Goal: Transaction & Acquisition: Book appointment/travel/reservation

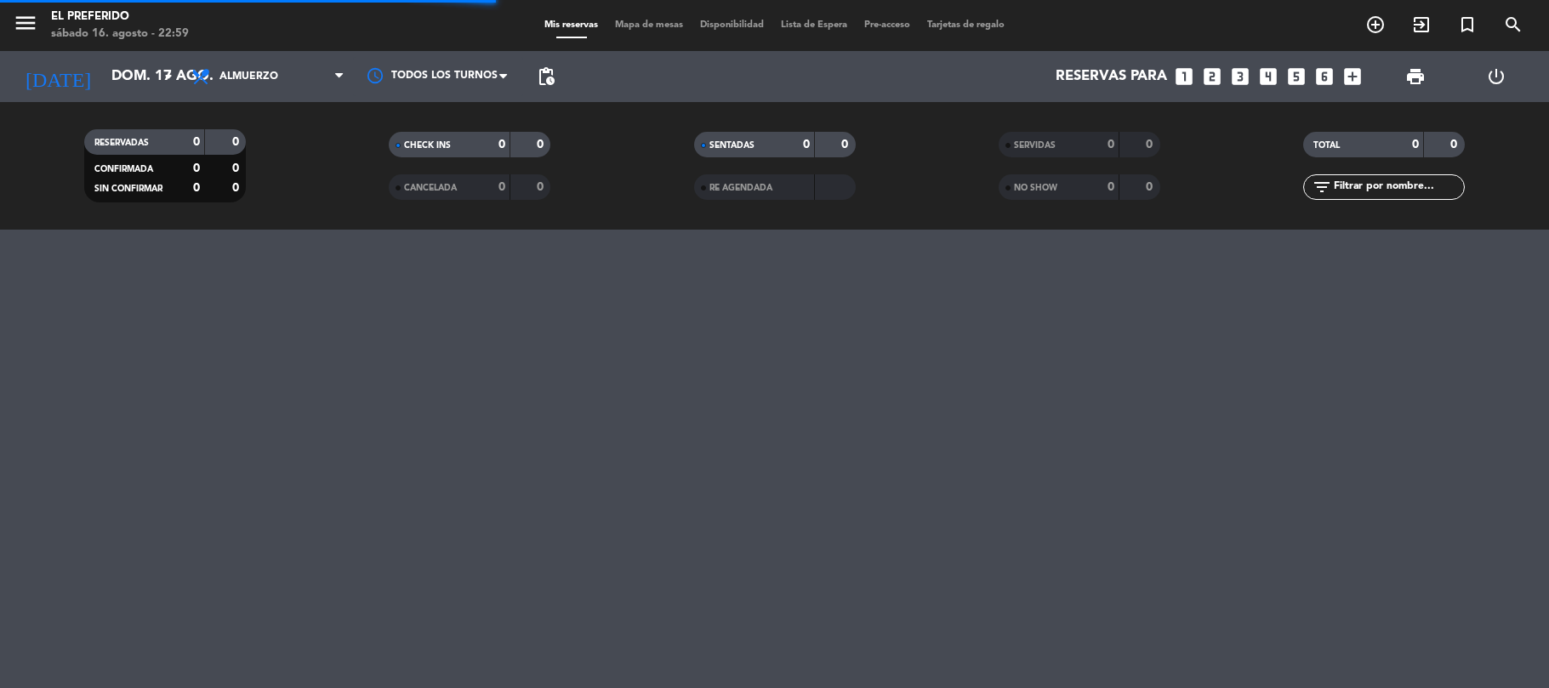
click at [1271, 71] on icon "looks_4" at bounding box center [1269, 77] width 22 height 22
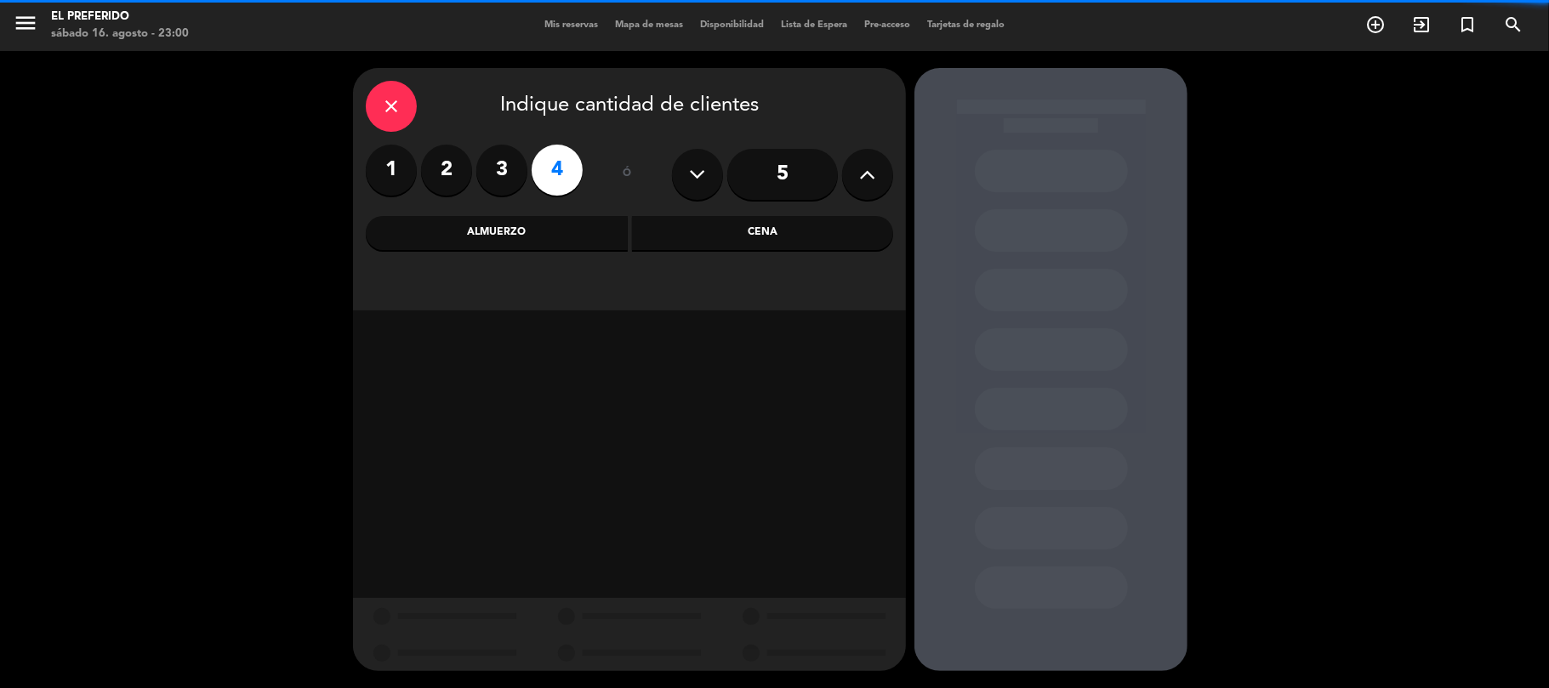
click at [559, 247] on div "Almuerzo" at bounding box center [497, 233] width 262 height 34
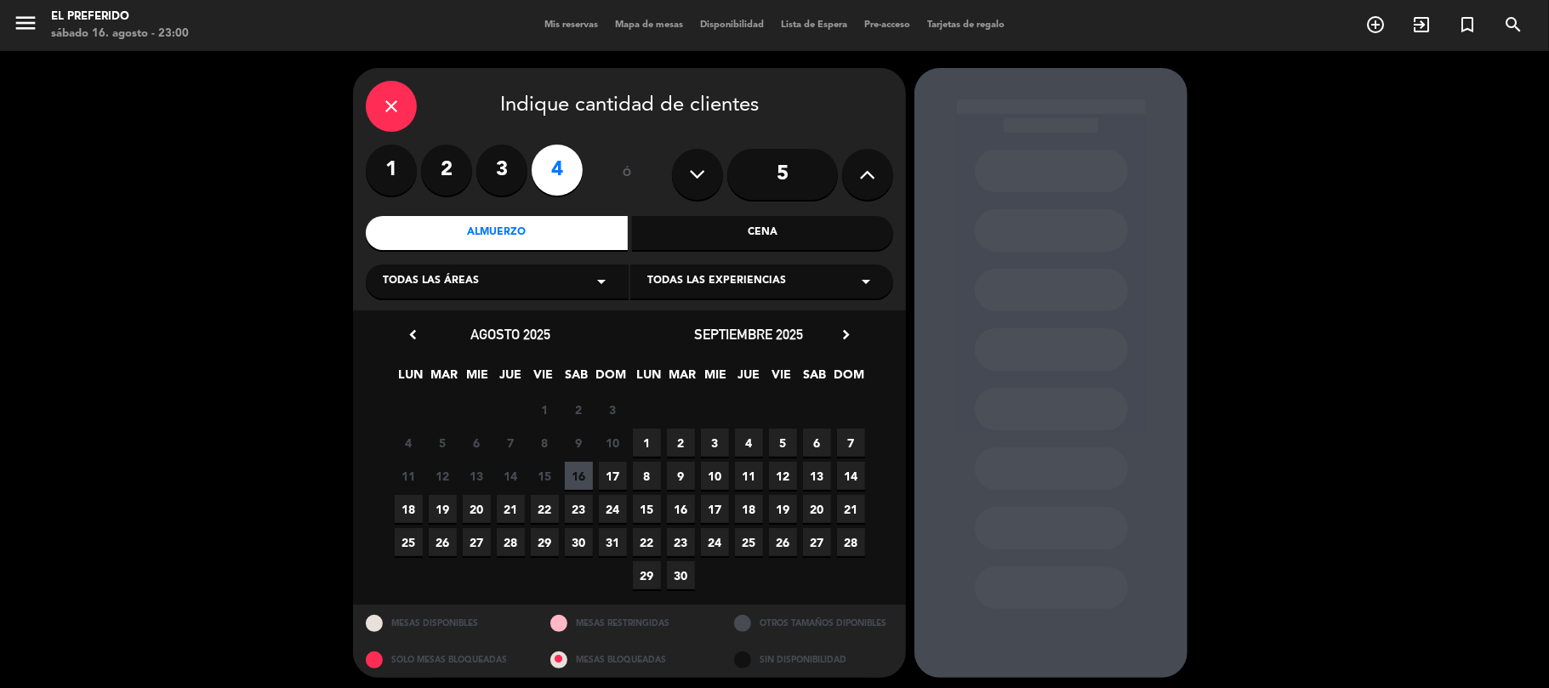
click at [607, 471] on span "17" at bounding box center [613, 476] width 28 height 28
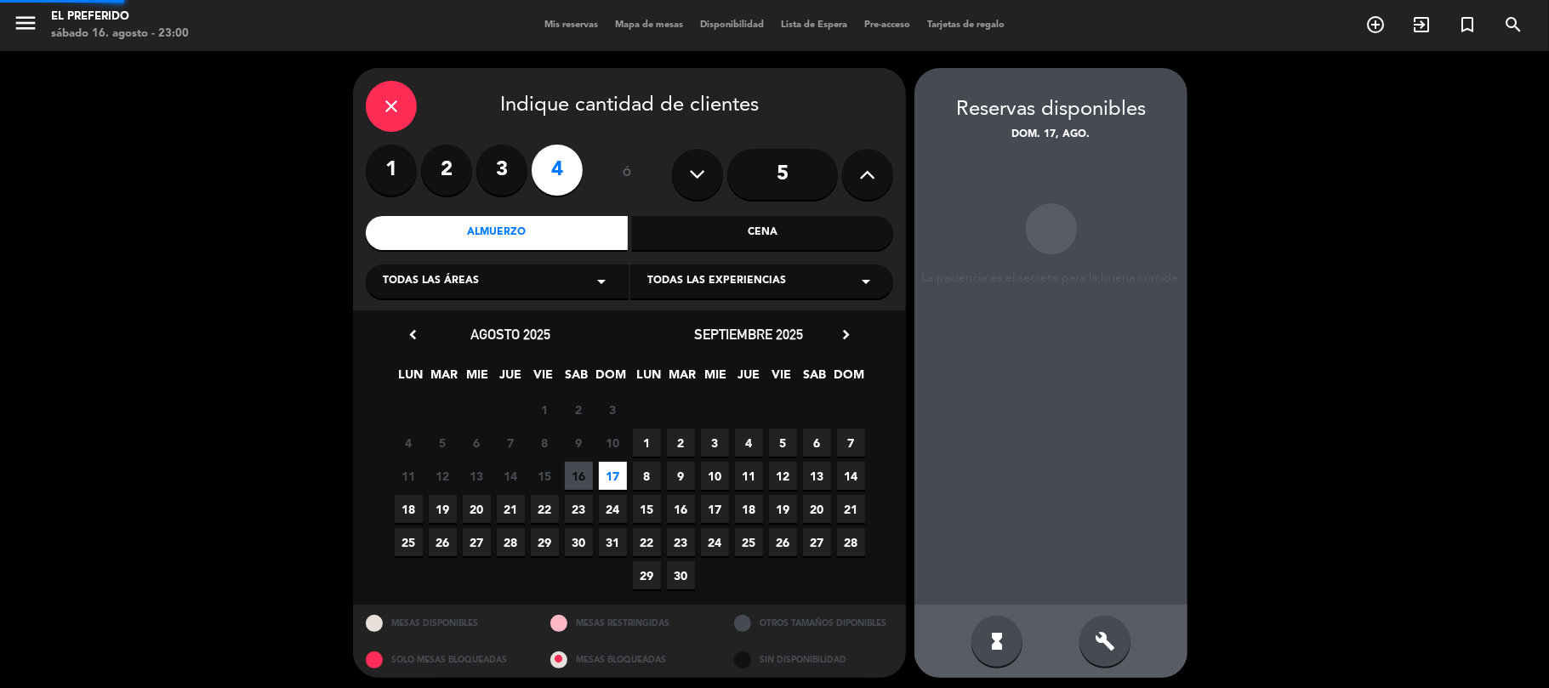
scroll to position [7, 0]
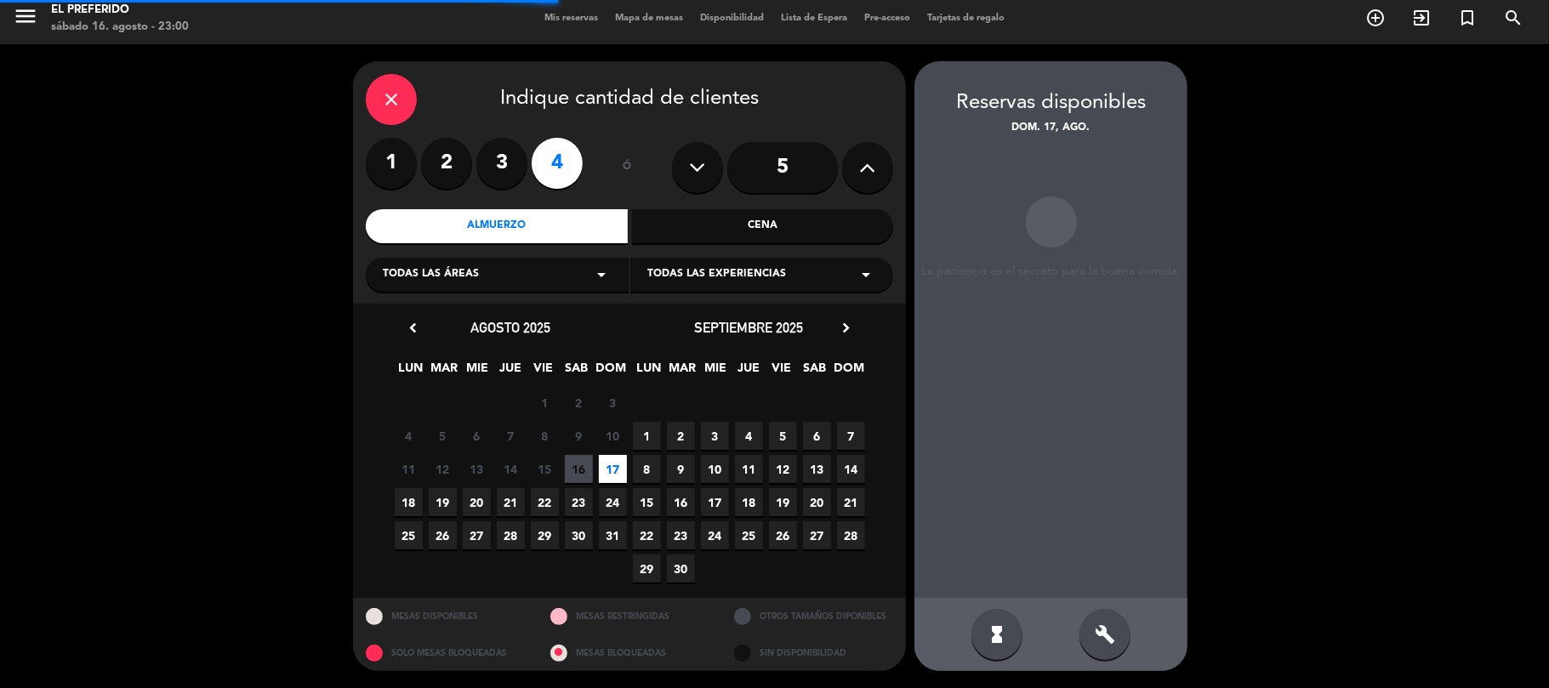
click at [1131, 645] on div "hourglass_full build" at bounding box center [1051, 634] width 273 height 73
click at [1106, 630] on icon "build" at bounding box center [1105, 635] width 20 height 20
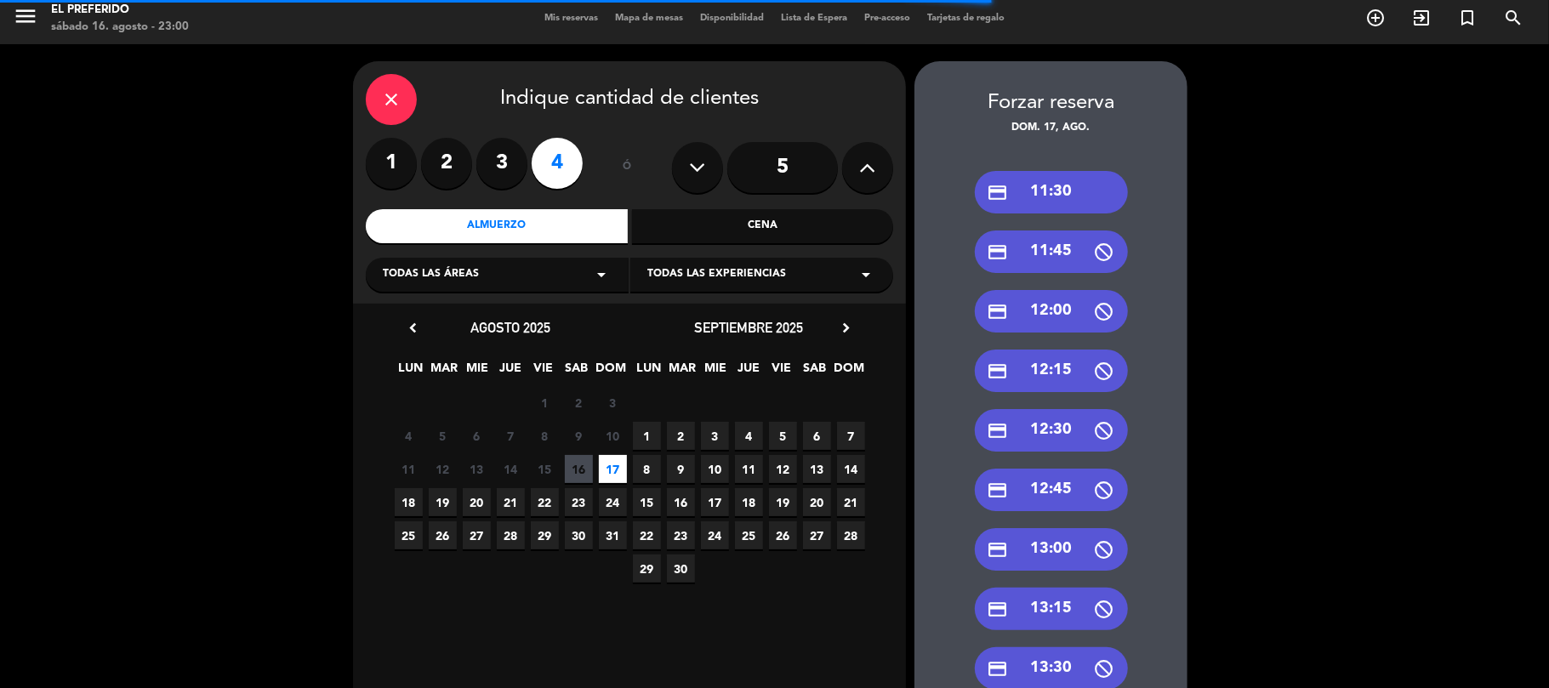
click at [1075, 188] on div "credit_card 11:30" at bounding box center [1051, 192] width 153 height 43
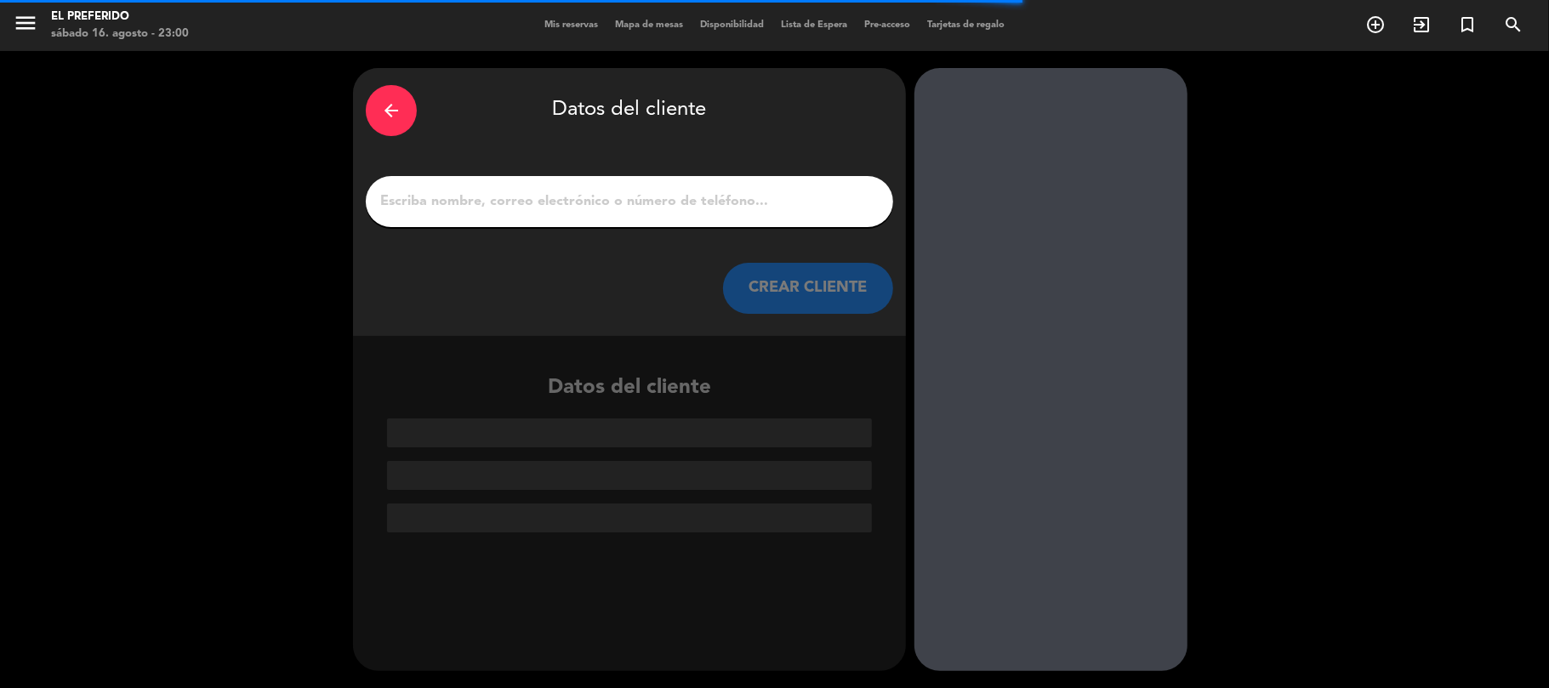
scroll to position [0, 0]
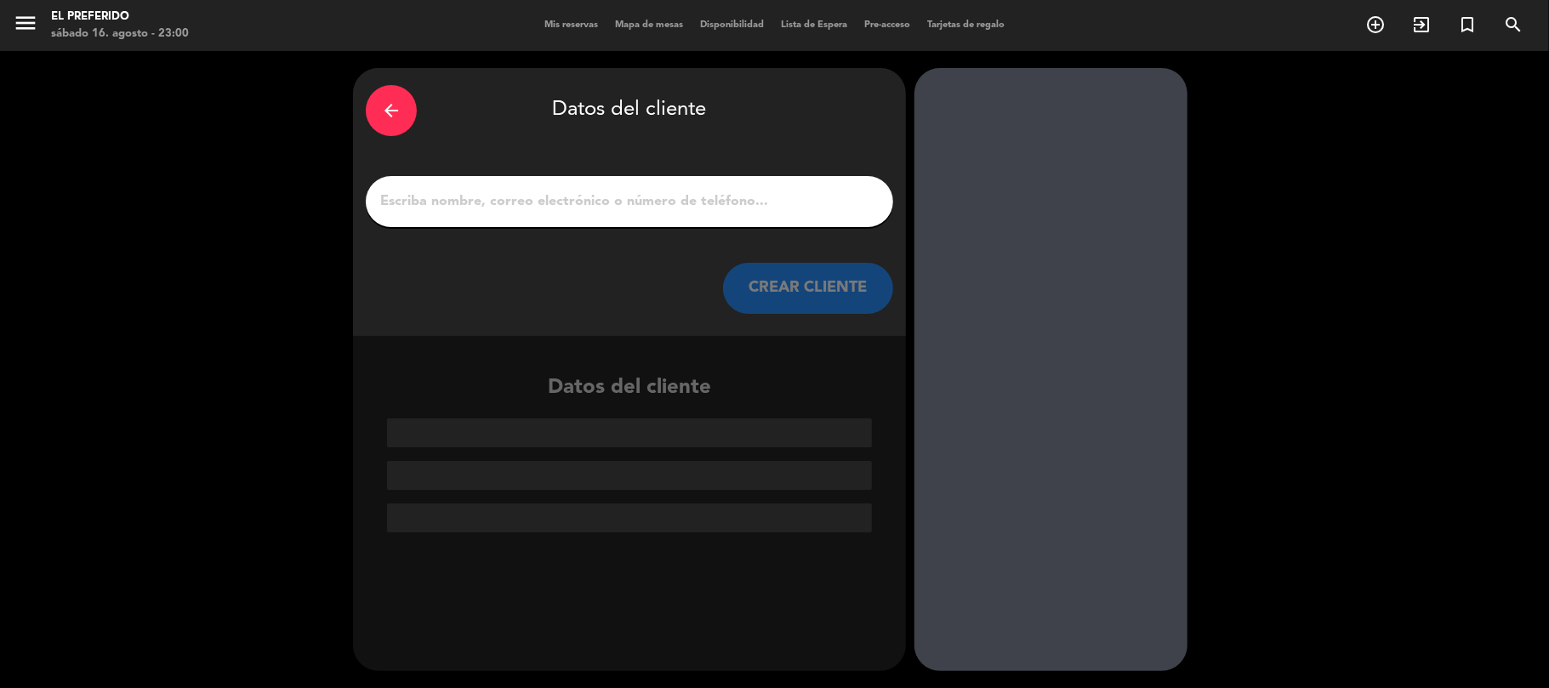
click at [763, 214] on div at bounding box center [630, 201] width 528 height 51
click at [770, 203] on input "1" at bounding box center [630, 202] width 502 height 24
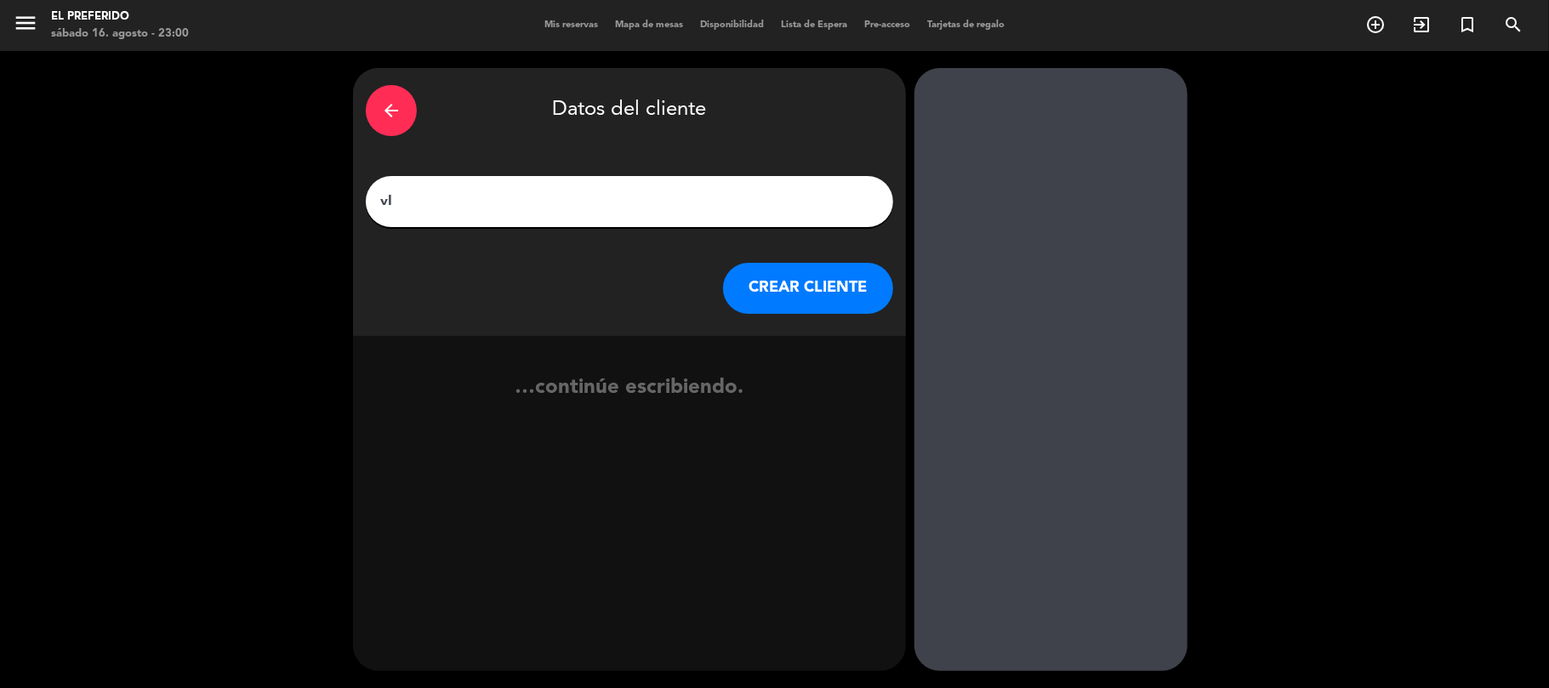
type input "v"
type input "[US_STATE] Fornilo"
click at [820, 277] on button "CREAR CLIENTE" at bounding box center [808, 288] width 170 height 51
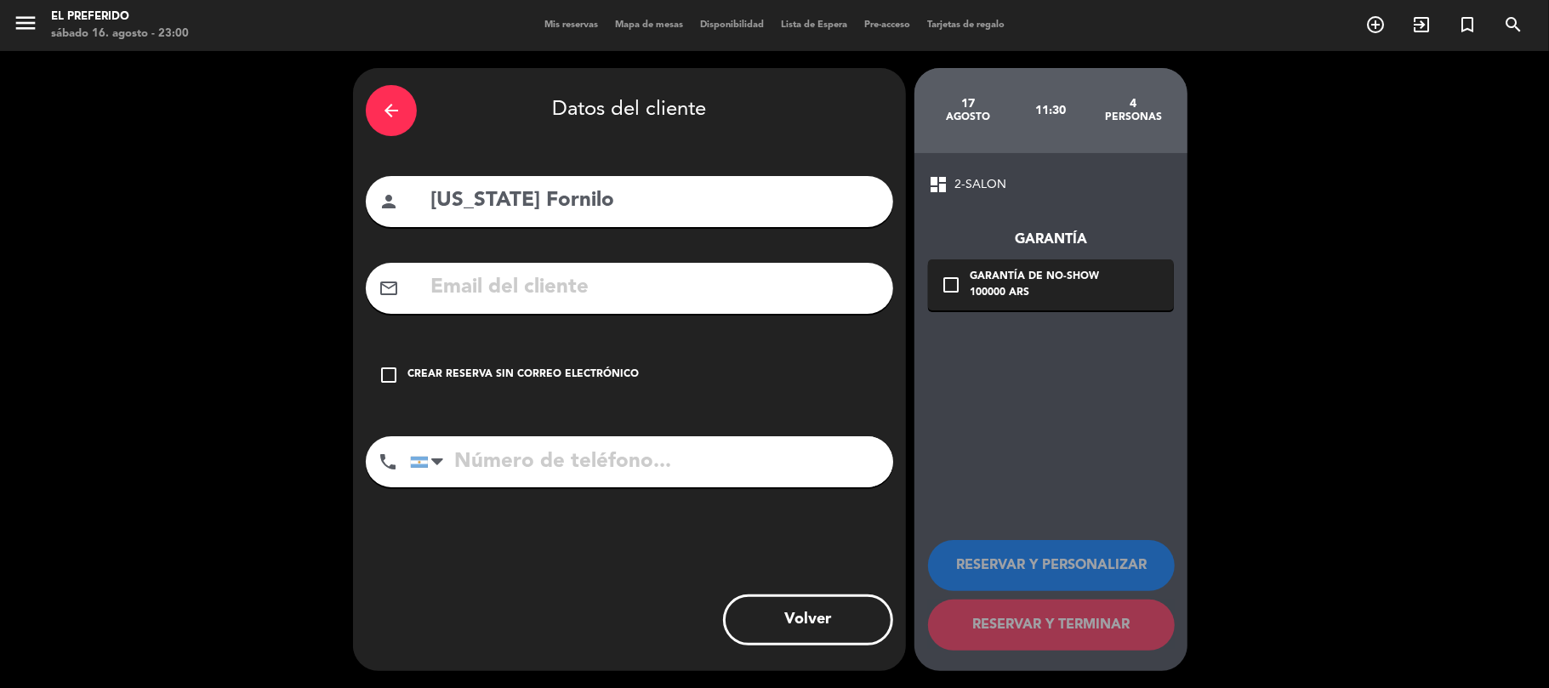
click at [572, 368] on div "Crear reserva sin correo electrónico" at bounding box center [523, 375] width 231 height 17
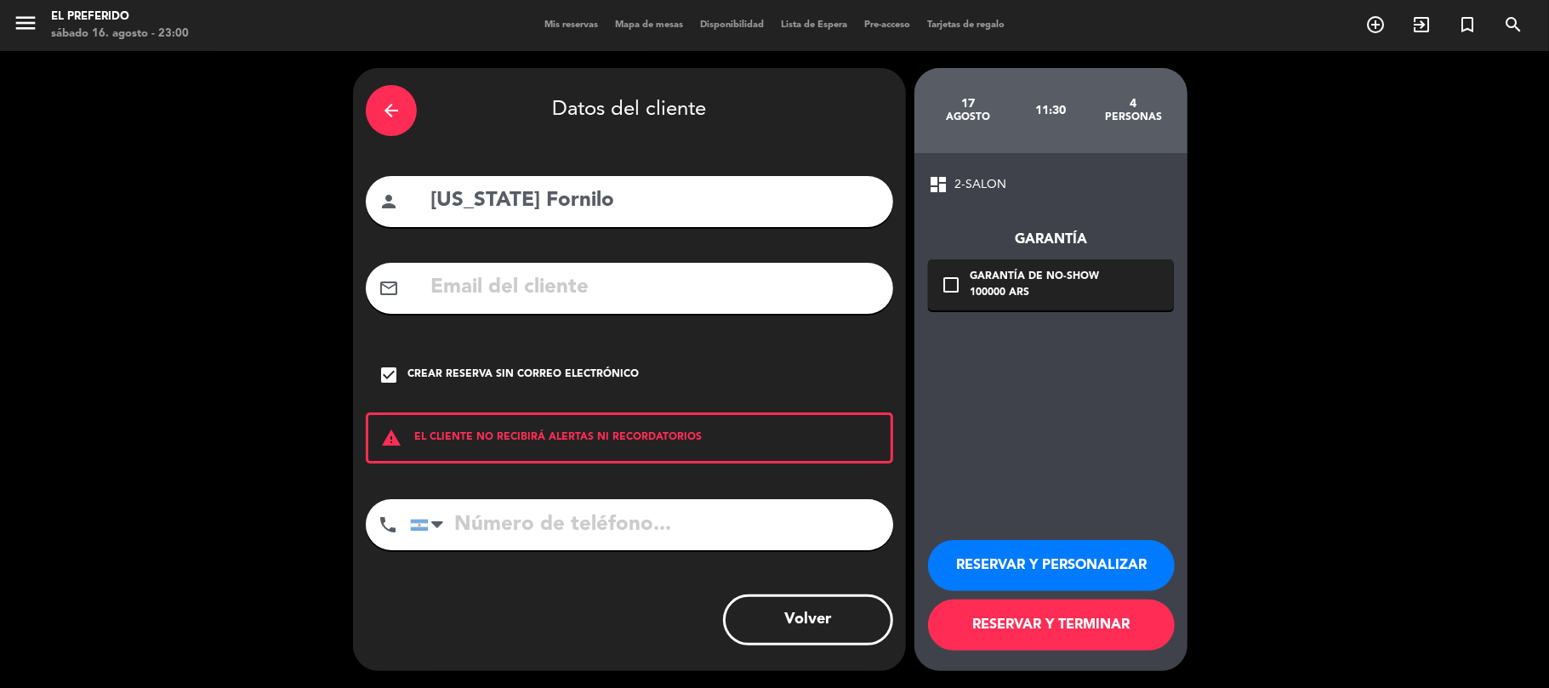
click at [575, 490] on div "arrow_back Datos del cliente person [US_STATE] Fornilo mail_outline check_box C…" at bounding box center [629, 369] width 553 height 603
click at [563, 521] on input "tel" at bounding box center [651, 524] width 483 height 51
type input "1158395689"
click at [1099, 548] on button "RESERVAR Y PERSONALIZAR" at bounding box center [1051, 565] width 247 height 51
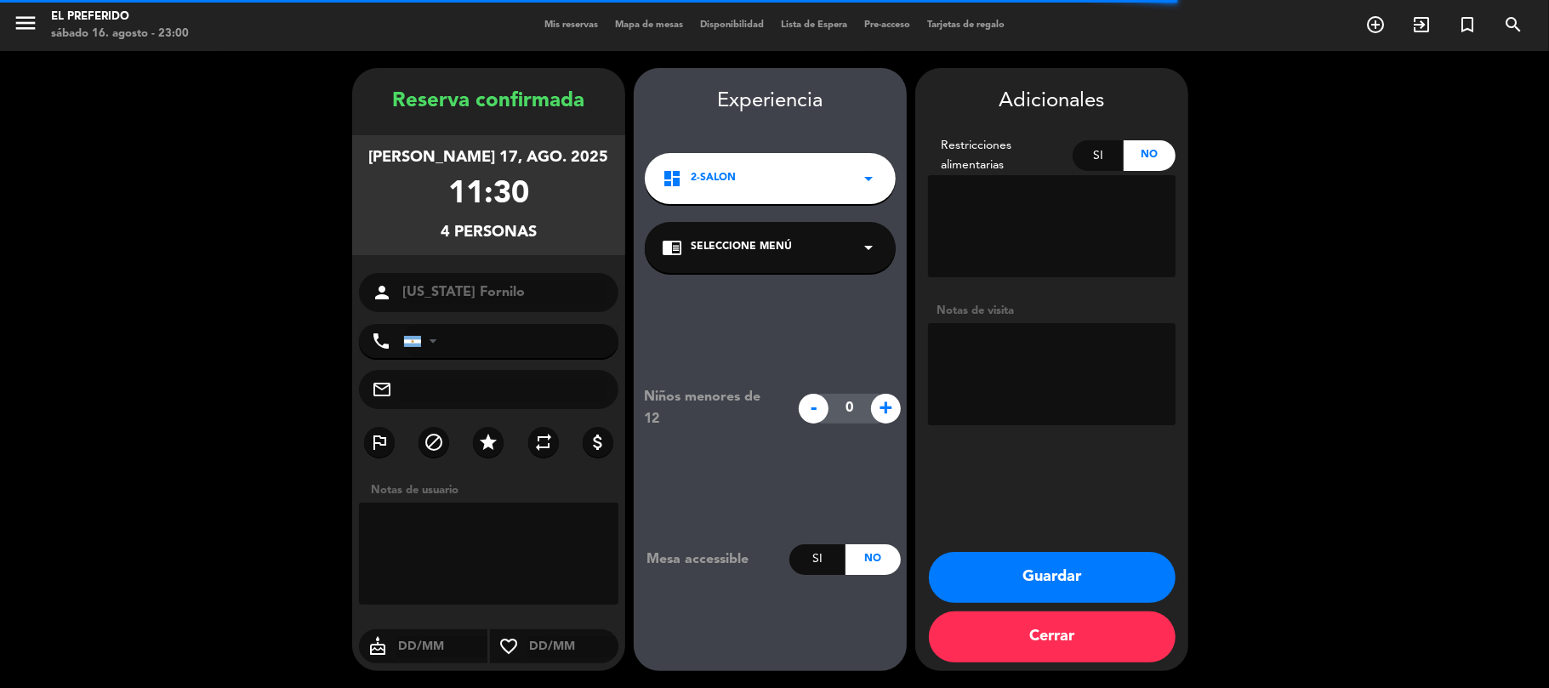
type input "[PHONE_NUMBER]"
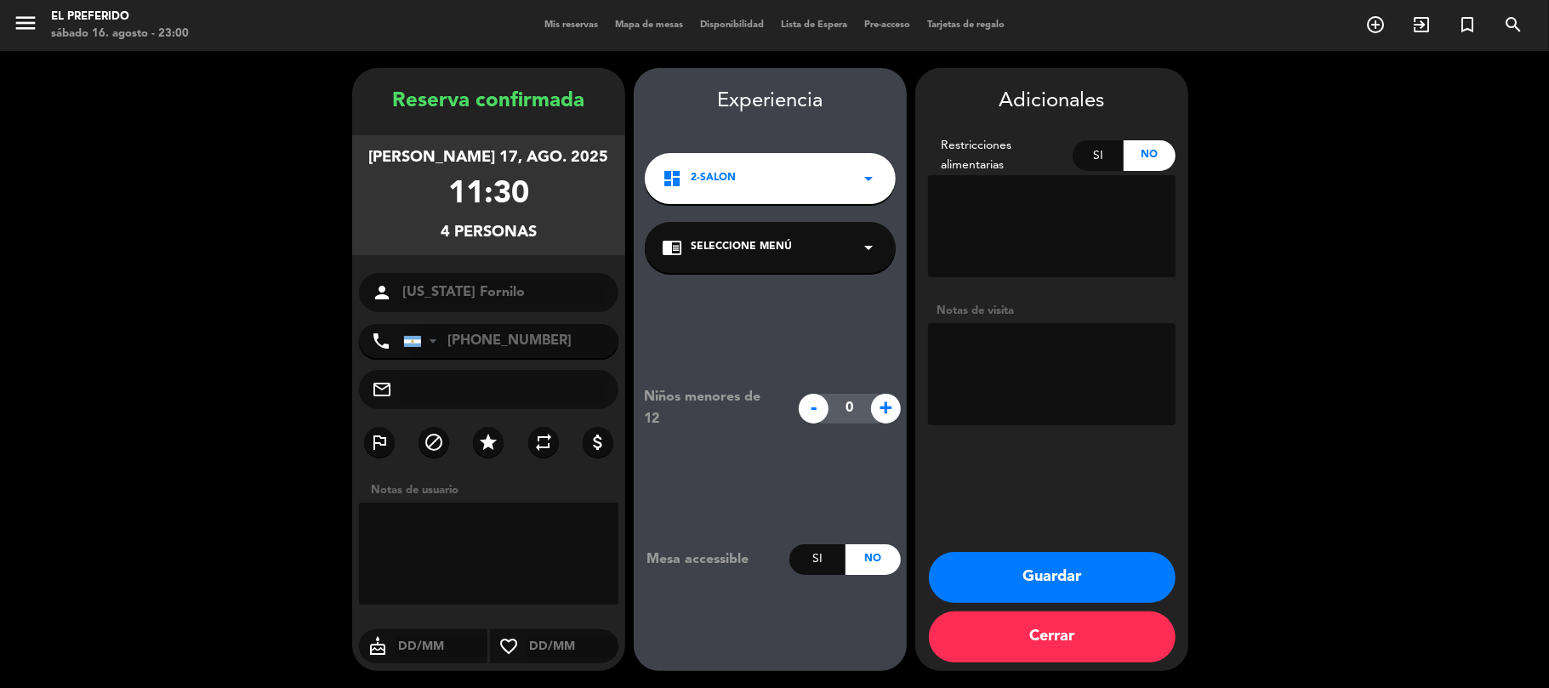
click at [807, 252] on div "chrome_reader_mode Seleccione Menú arrow_drop_down" at bounding box center [770, 247] width 251 height 51
click at [793, 298] on div "SALON" at bounding box center [770, 294] width 217 height 17
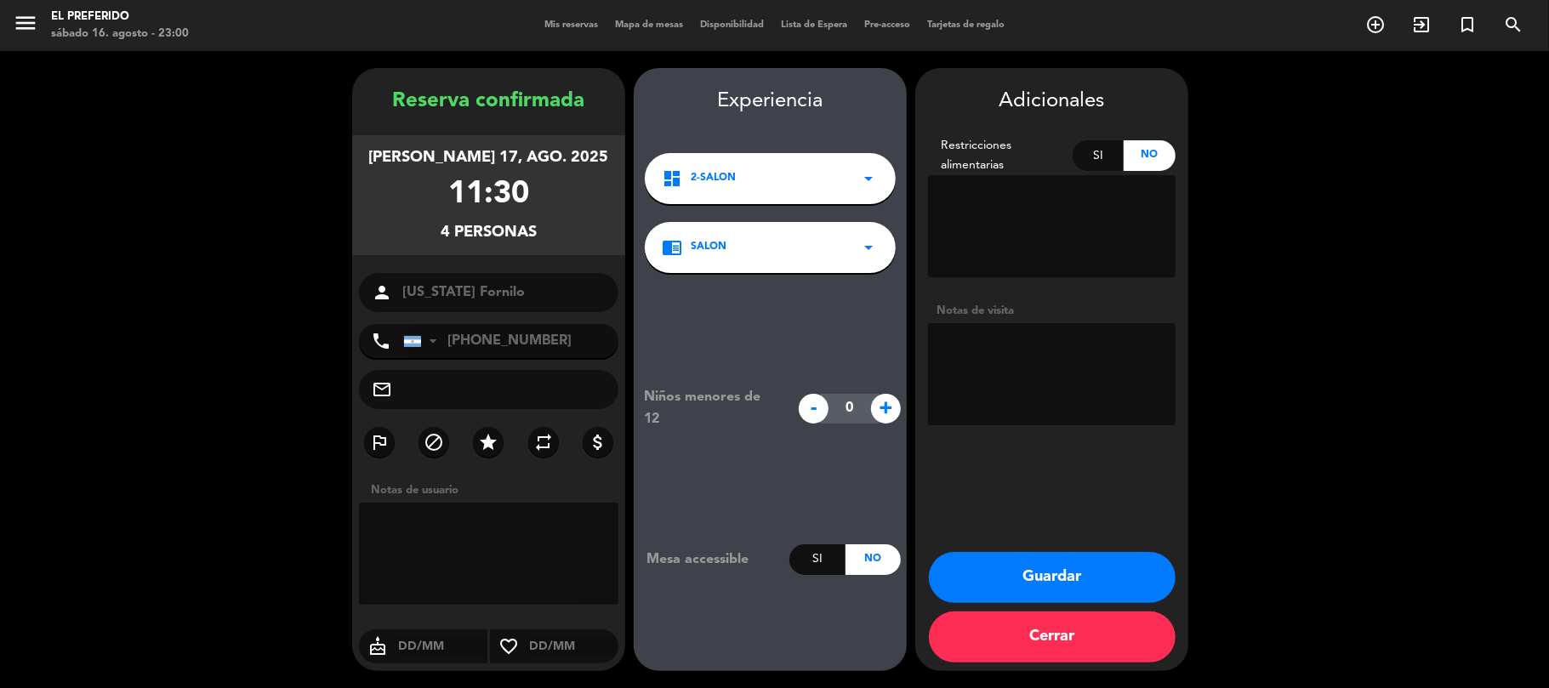
click at [990, 562] on button "Guardar" at bounding box center [1052, 577] width 247 height 51
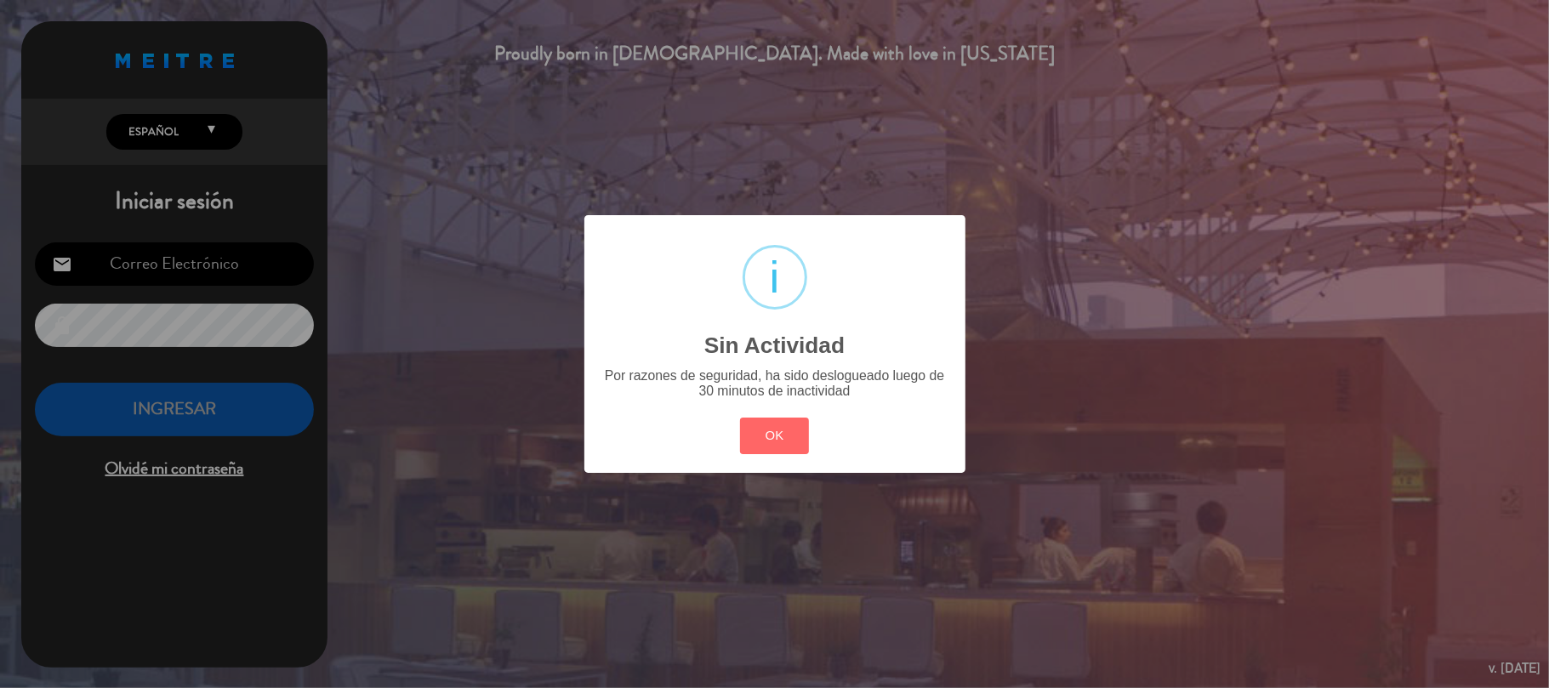
type input "[EMAIL_ADDRESS][DOMAIN_NAME]"
